Goal: Communication & Community: Answer question/provide support

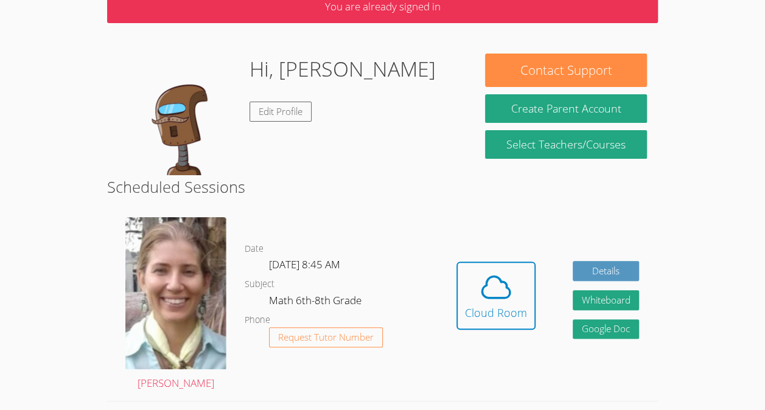
scroll to position [74, 0]
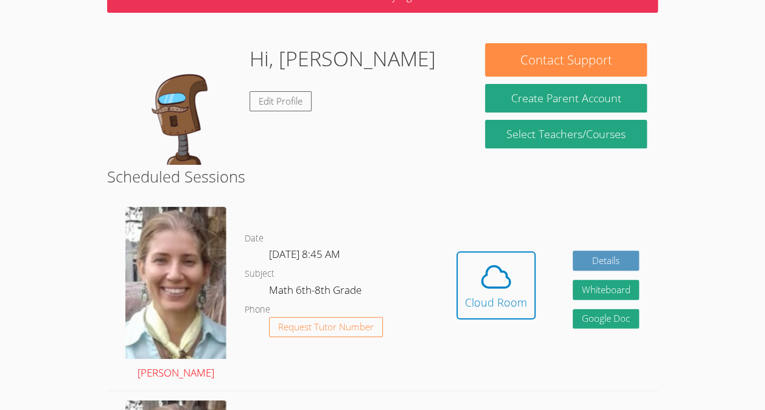
click at [199, 283] on img at bounding box center [175, 282] width 101 height 151
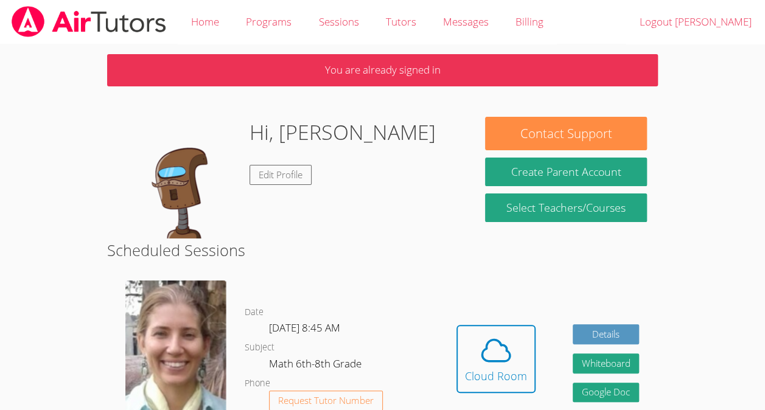
scroll to position [74, 0]
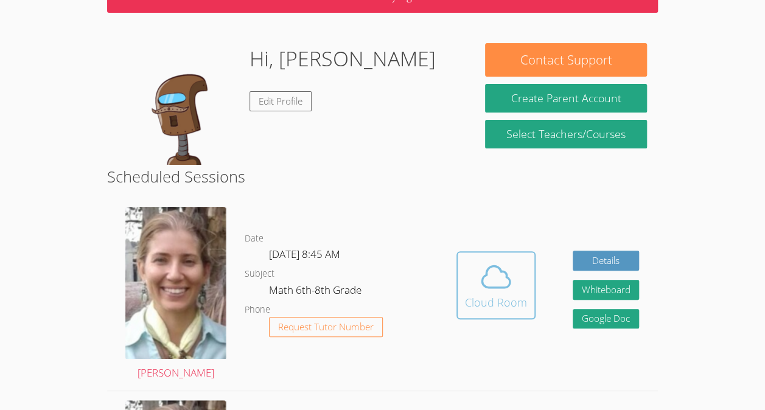
click at [512, 292] on span at bounding box center [496, 277] width 62 height 34
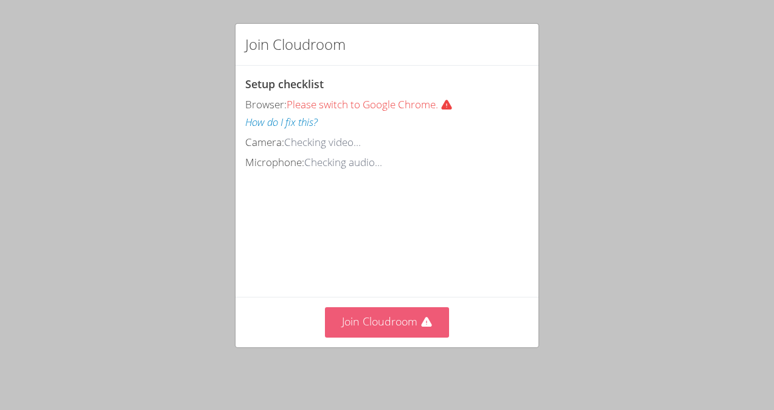
click at [381, 330] on button "Join Cloudroom" at bounding box center [387, 322] width 125 height 30
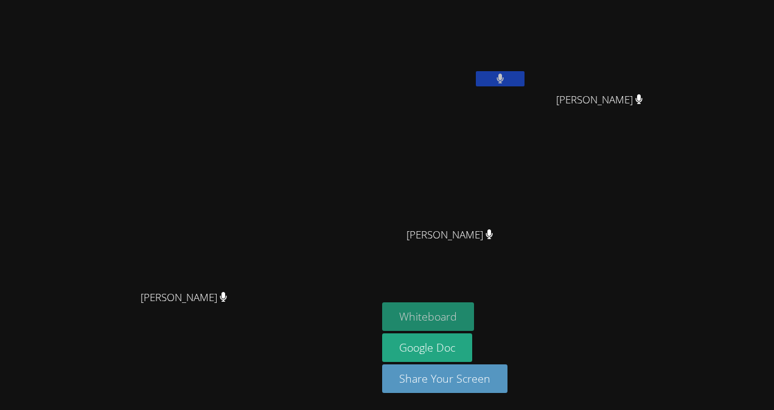
click at [474, 312] on button "Whiteboard" at bounding box center [428, 316] width 92 height 29
click at [474, 311] on button "Whiteboard" at bounding box center [428, 316] width 92 height 29
click at [506, 78] on icon at bounding box center [499, 79] width 13 height 10
click at [504, 75] on icon at bounding box center [500, 79] width 8 height 10
click at [675, 38] on video at bounding box center [604, 46] width 145 height 82
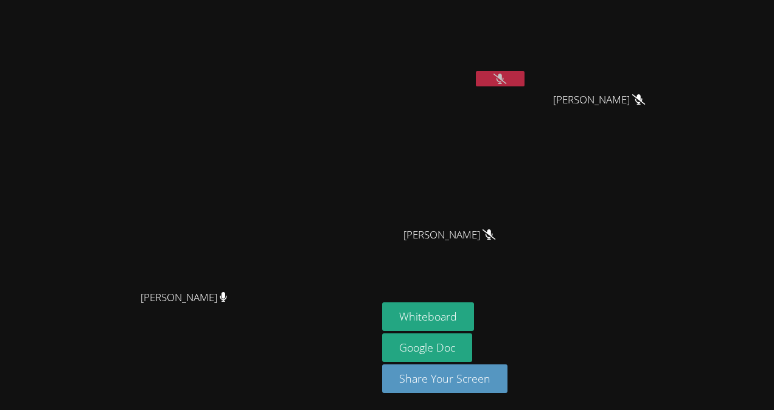
click at [506, 78] on icon at bounding box center [499, 79] width 13 height 10
click at [504, 78] on icon at bounding box center [499, 79] width 7 height 10
click at [524, 79] on button at bounding box center [500, 78] width 49 height 15
drag, startPoint x: 583, startPoint y: 79, endPoint x: 492, endPoint y: 95, distance: 93.2
click at [492, 95] on div "Derick Lopez Quiroz" at bounding box center [454, 70] width 145 height 130
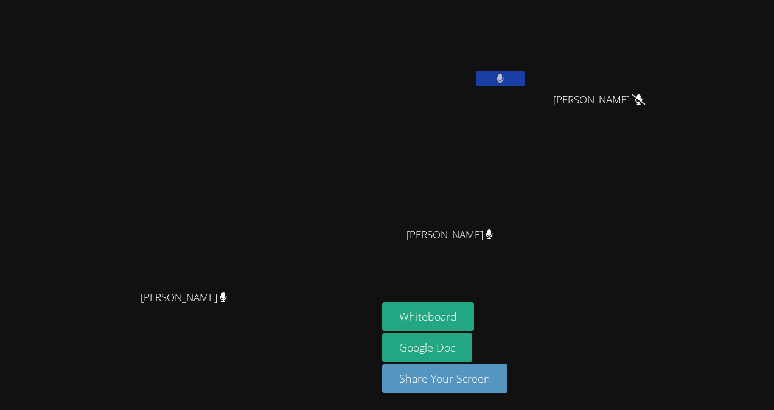
click at [524, 77] on button at bounding box center [500, 78] width 49 height 15
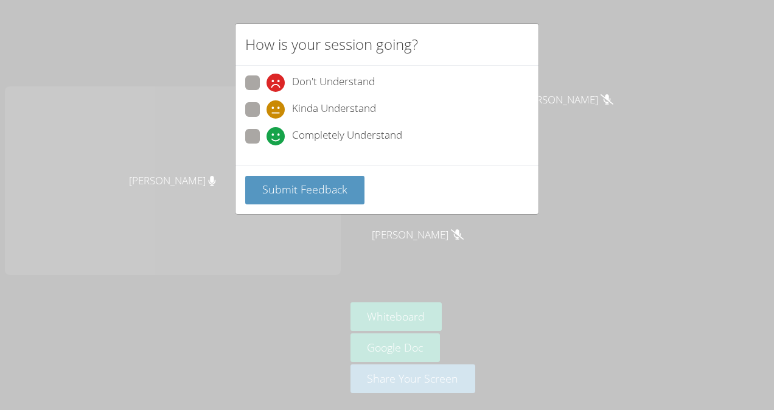
click at [398, 233] on div "How is your session going? Don't Understand Kinda Understand Completely Underst…" at bounding box center [387, 205] width 774 height 410
click at [338, 200] on button "Submit Feedback" at bounding box center [304, 190] width 119 height 29
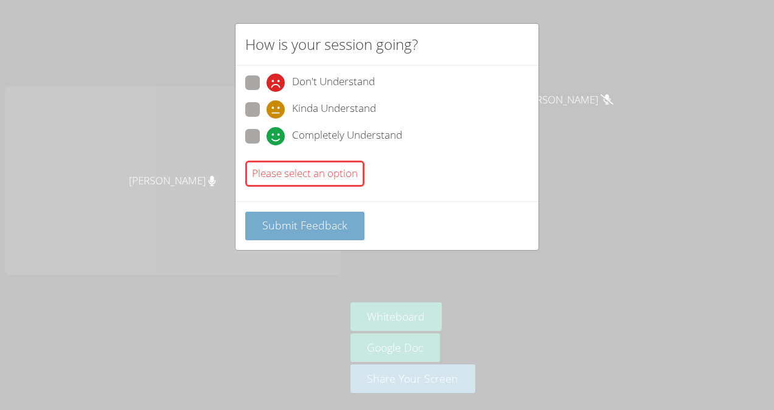
click at [342, 212] on button "Submit Feedback" at bounding box center [304, 226] width 119 height 29
click at [321, 218] on span "Submit Feedback" at bounding box center [304, 225] width 85 height 15
click at [528, 280] on div "How is your session going? Don't Understand Kinda Understand Completely Underst…" at bounding box center [387, 205] width 774 height 410
click at [528, 38] on div "How is your session going?" at bounding box center [386, 45] width 303 height 42
click at [288, 52] on h2 "How is your session going?" at bounding box center [331, 44] width 173 height 22
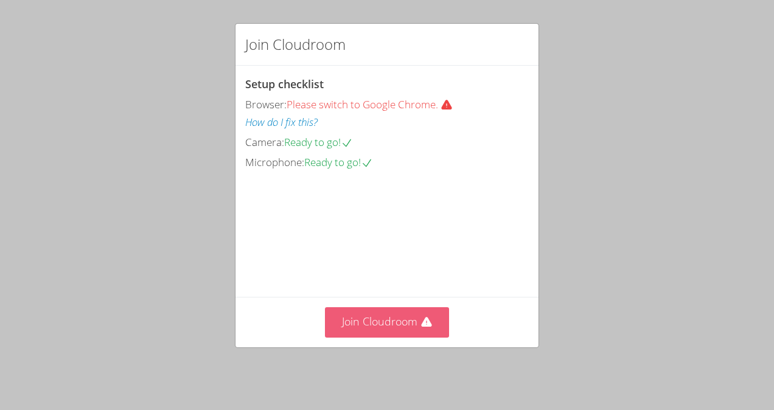
click at [422, 336] on button "Join Cloudroom" at bounding box center [387, 322] width 125 height 30
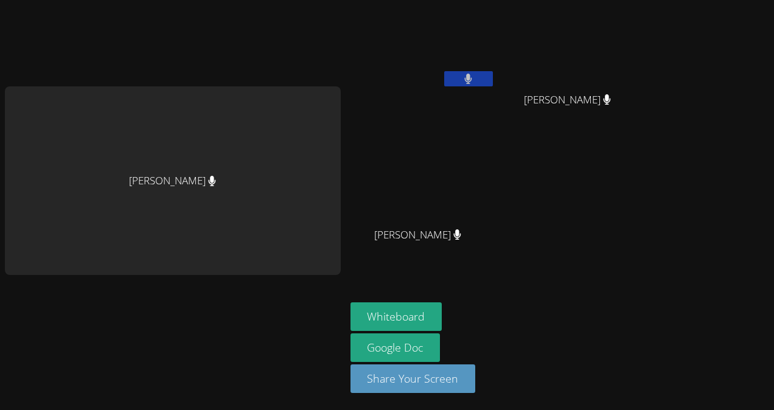
click at [469, 69] on video at bounding box center [422, 46] width 145 height 82
click at [470, 77] on button at bounding box center [468, 78] width 49 height 15
click at [456, 72] on button at bounding box center [468, 78] width 49 height 15
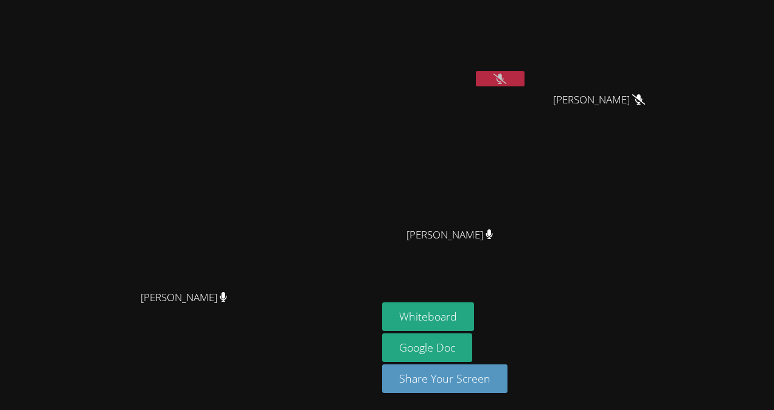
click at [506, 78] on icon at bounding box center [499, 79] width 13 height 10
click at [524, 79] on button at bounding box center [500, 78] width 49 height 15
click at [524, 83] on button at bounding box center [500, 78] width 49 height 15
click at [504, 75] on icon at bounding box center [499, 79] width 7 height 10
click at [524, 83] on button at bounding box center [500, 78] width 49 height 15
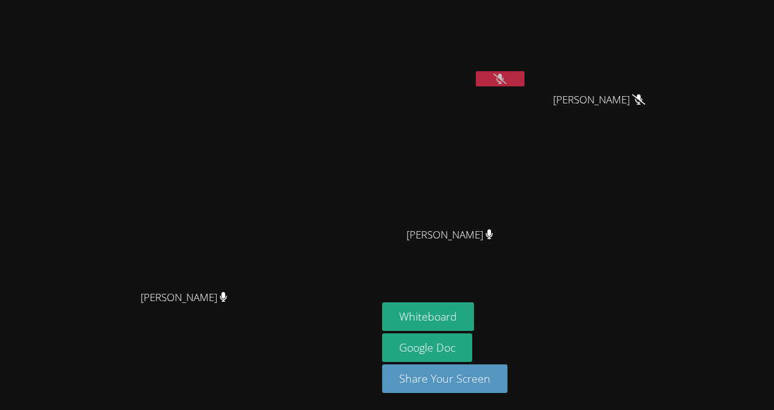
click at [527, 112] on div "Derick Lopez Quiroz" at bounding box center [454, 70] width 145 height 130
click at [524, 72] on button at bounding box center [500, 78] width 49 height 15
click at [524, 85] on button at bounding box center [500, 78] width 49 height 15
